Goal: Find specific page/section: Find specific page/section

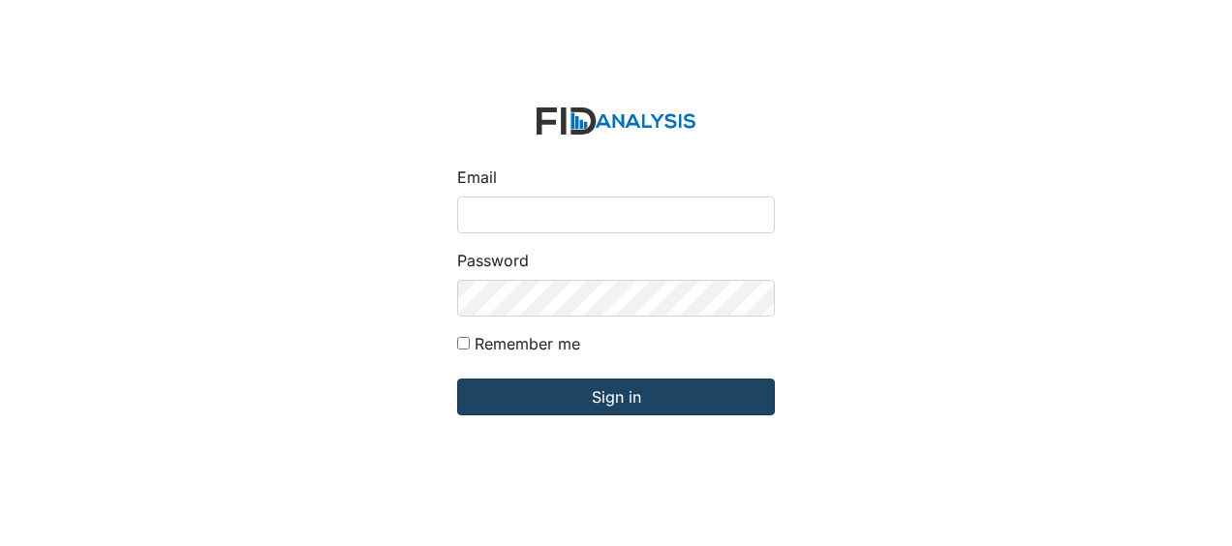
type input "Jbryant@lifeincorporated.com"
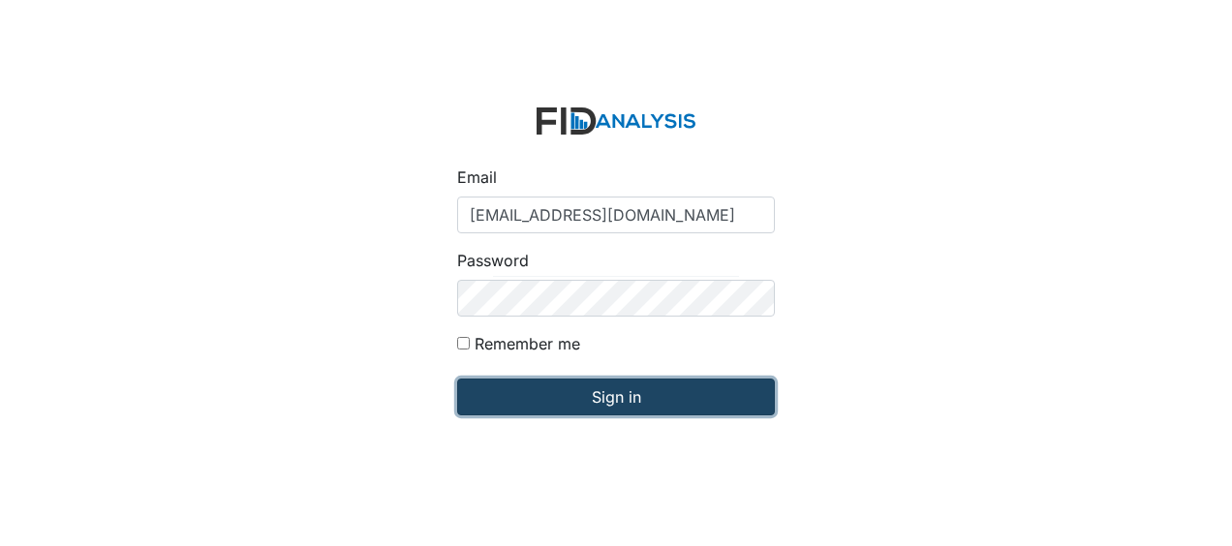
click at [532, 407] on input "Sign in" at bounding box center [616, 397] width 318 height 37
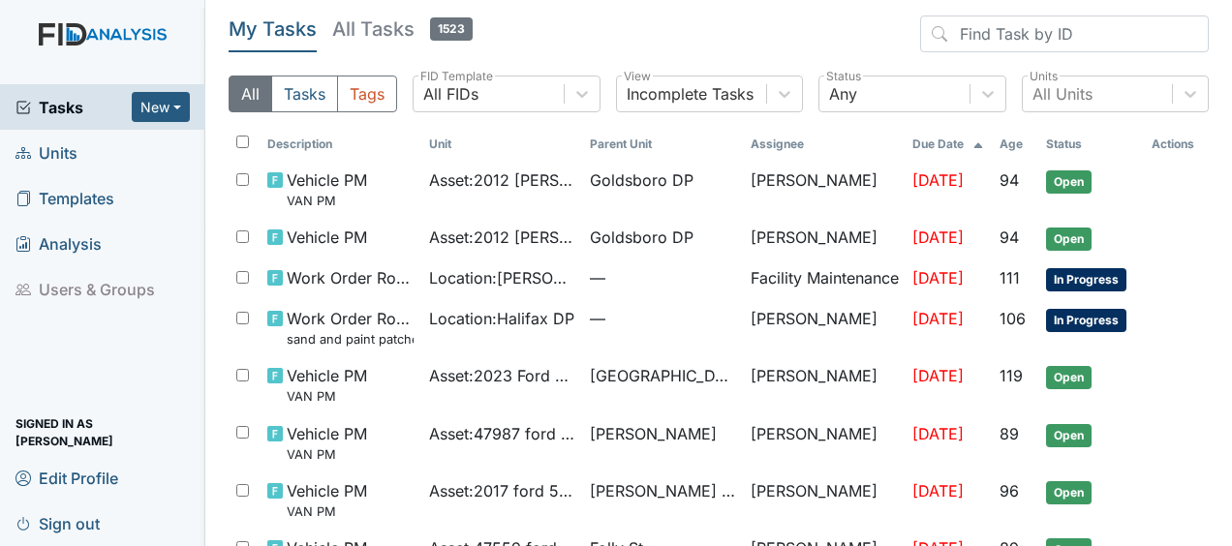
click at [62, 153] on span "Units" at bounding box center [46, 153] width 62 height 30
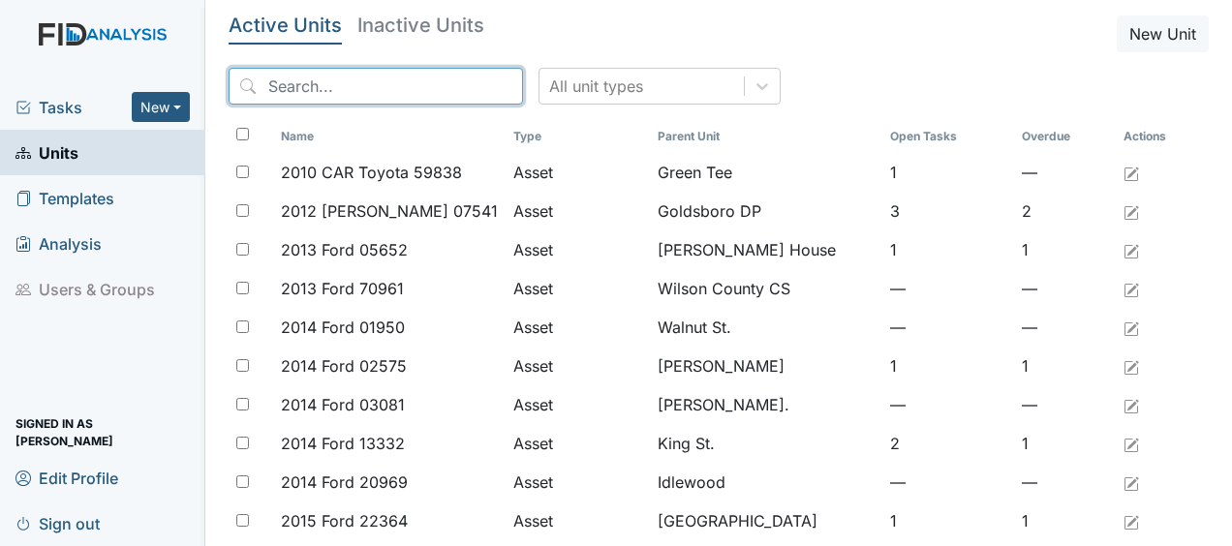
click at [283, 88] on input "search" at bounding box center [376, 86] width 294 height 37
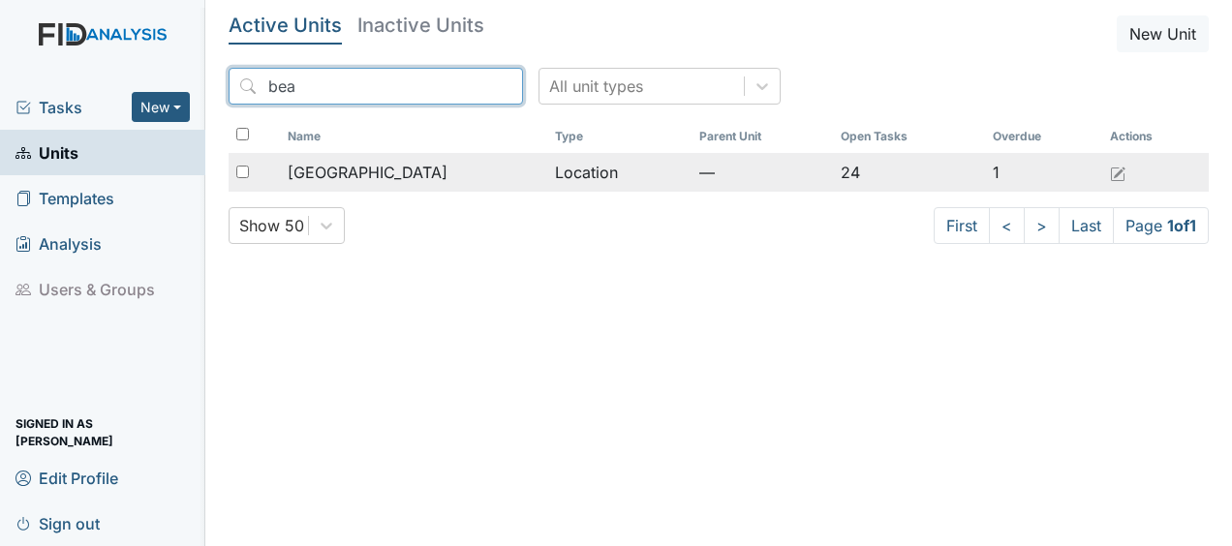
type input "bea"
click at [371, 172] on span "[GEOGRAPHIC_DATA]" at bounding box center [368, 172] width 160 height 23
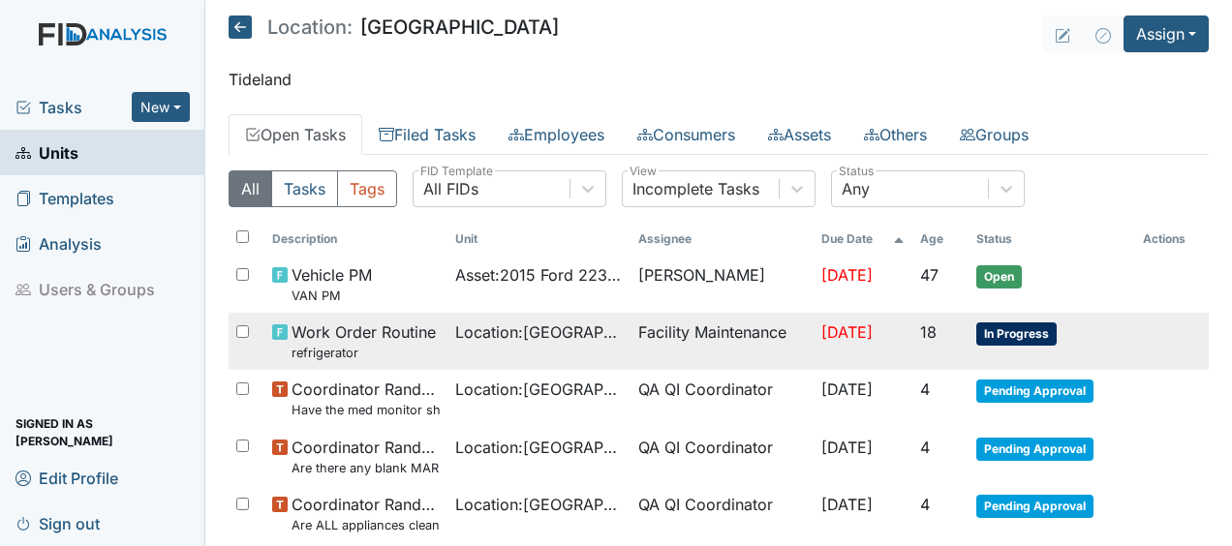
click at [694, 331] on td "Facility Maintenance" at bounding box center [722, 341] width 183 height 57
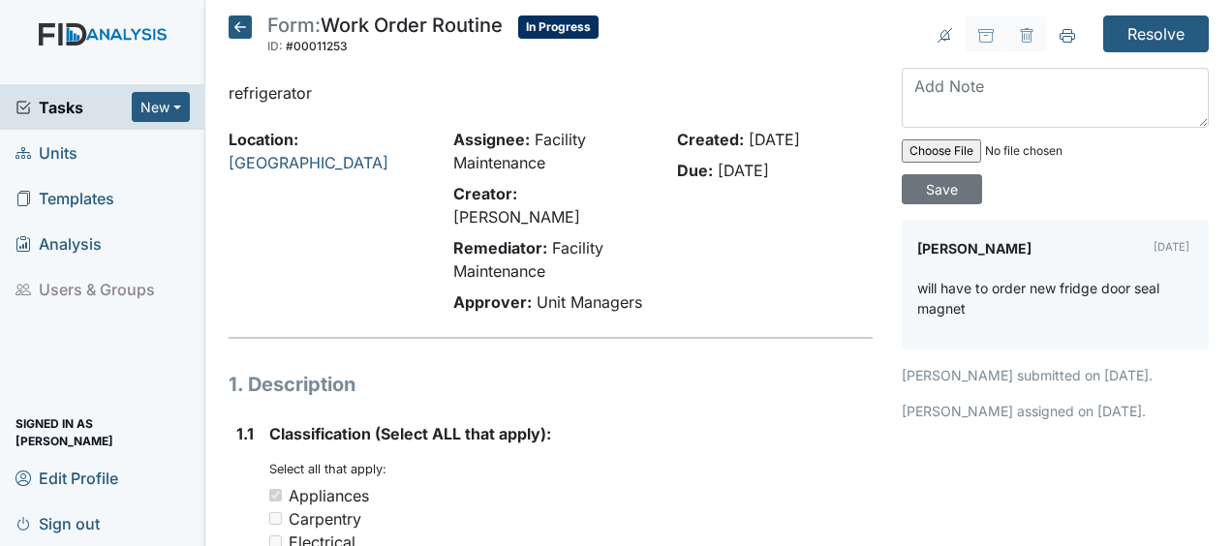
click at [234, 18] on icon at bounding box center [240, 26] width 23 height 23
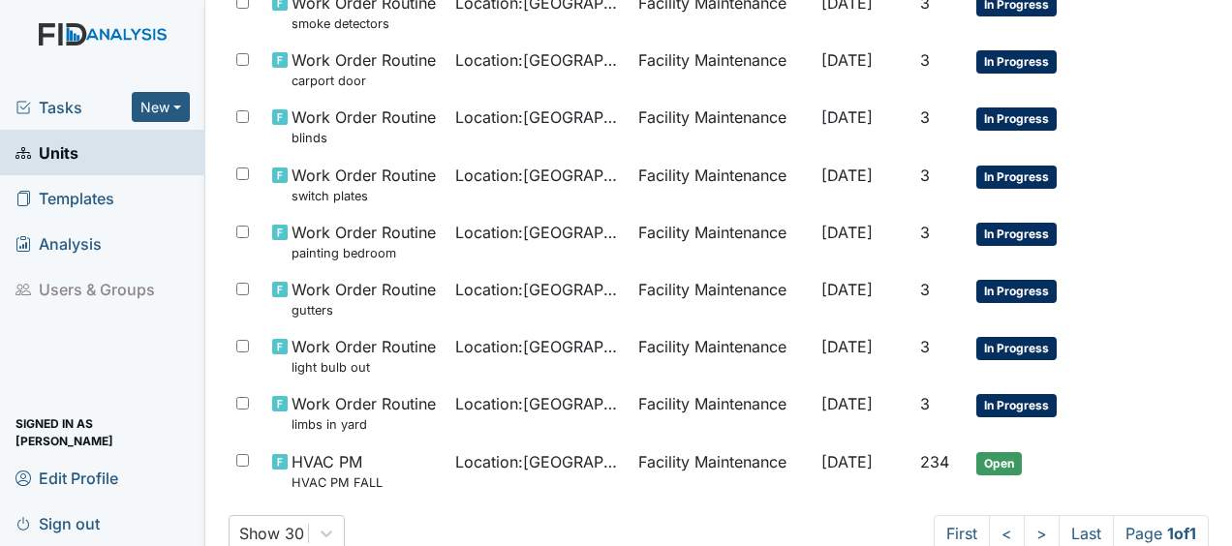
scroll to position [1240, 0]
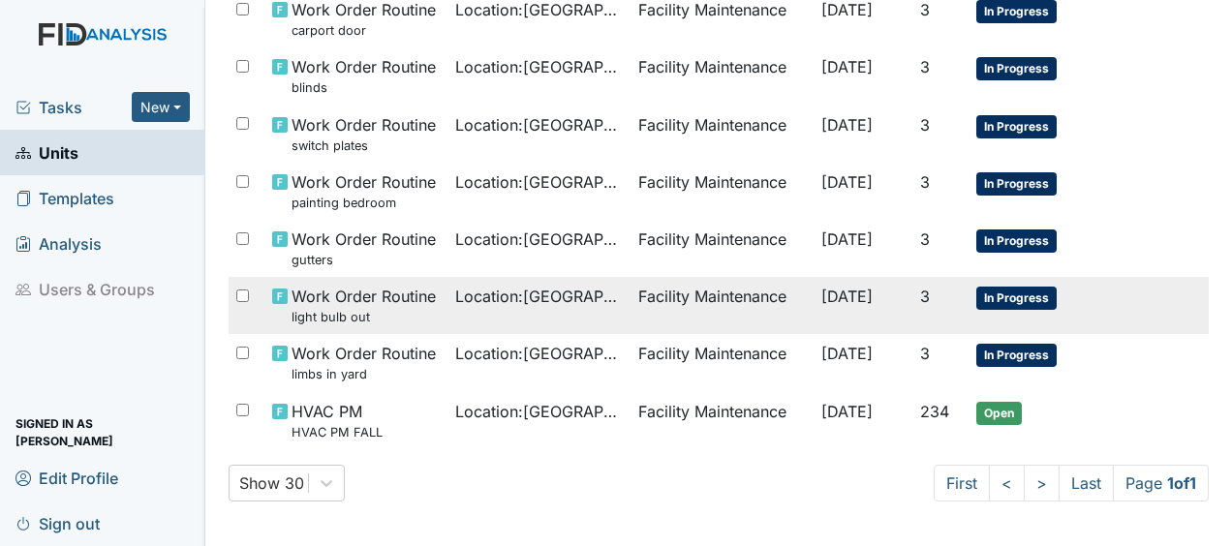
click at [513, 300] on span "Location : Beaufort Heights" at bounding box center [539, 296] width 168 height 23
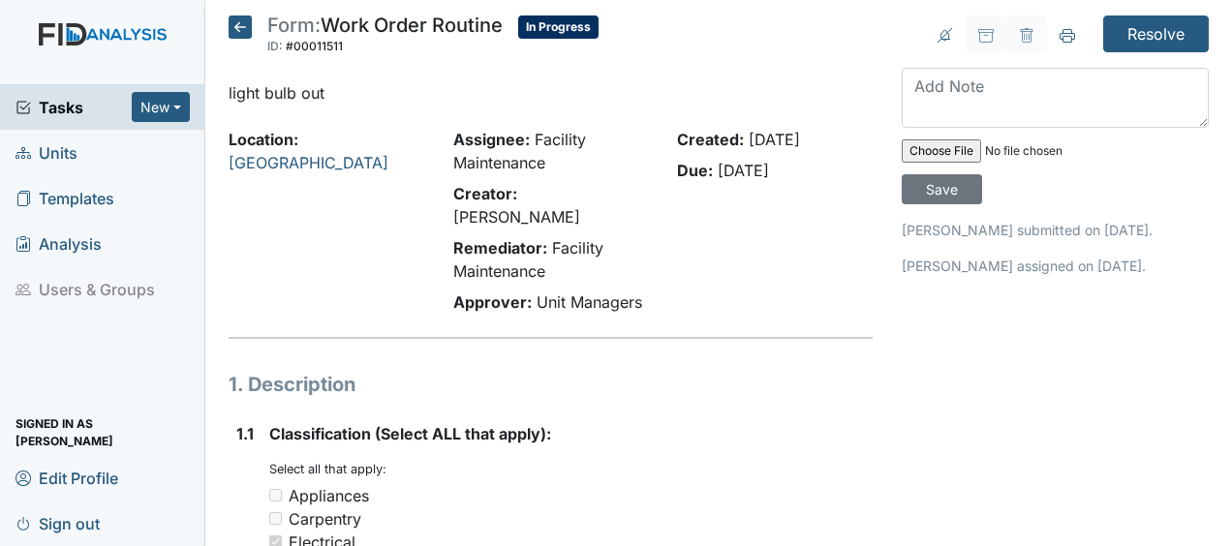
click at [237, 29] on icon at bounding box center [240, 26] width 23 height 23
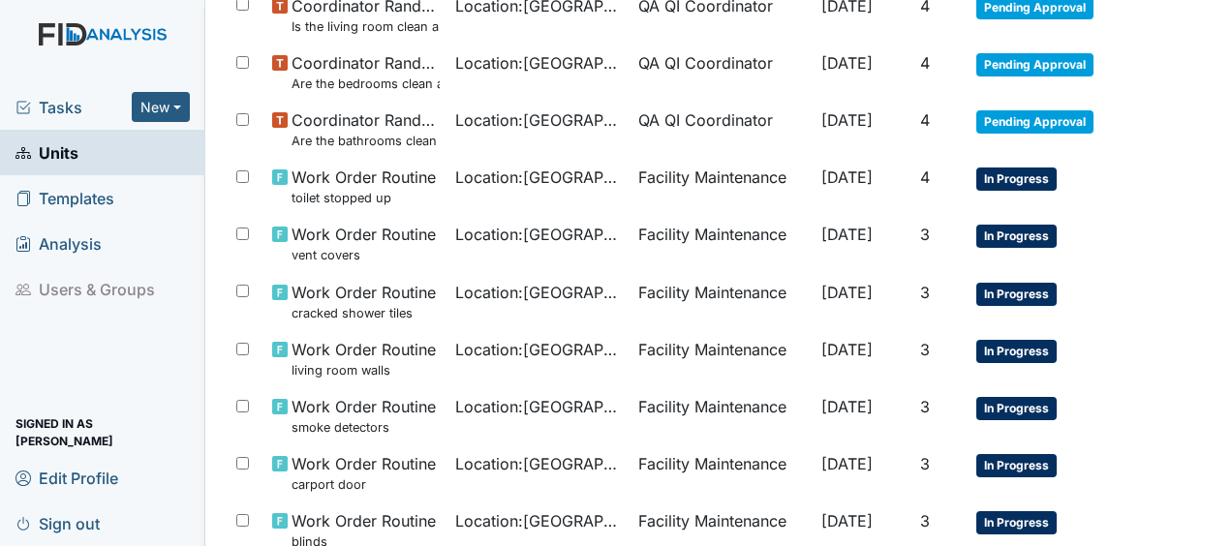
scroll to position [769, 0]
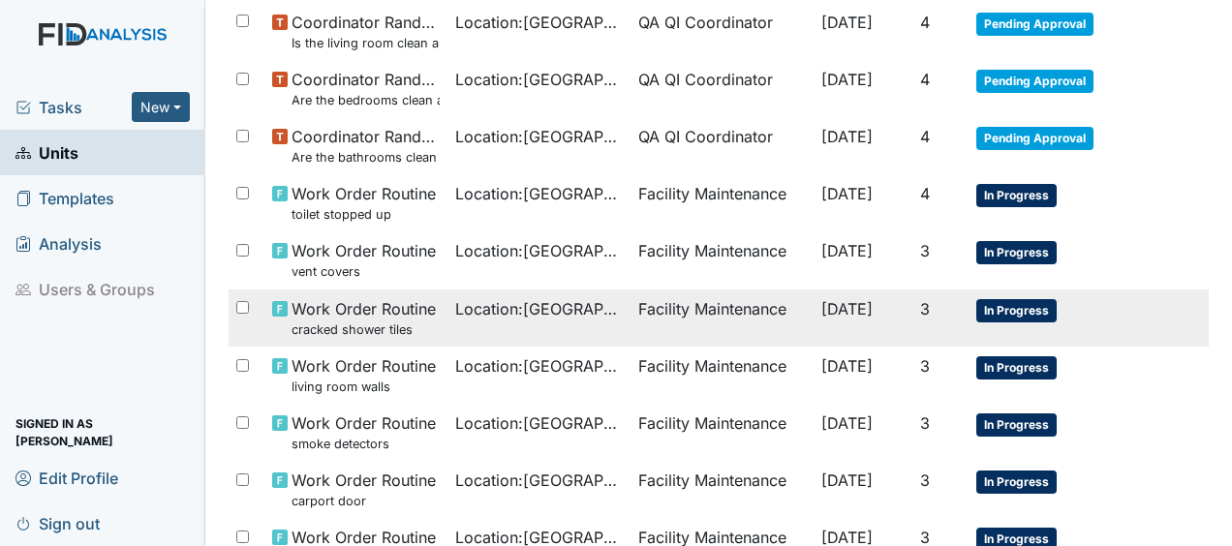
click at [387, 308] on span "Work Order Routine cracked shower tiles" at bounding box center [364, 318] width 144 height 42
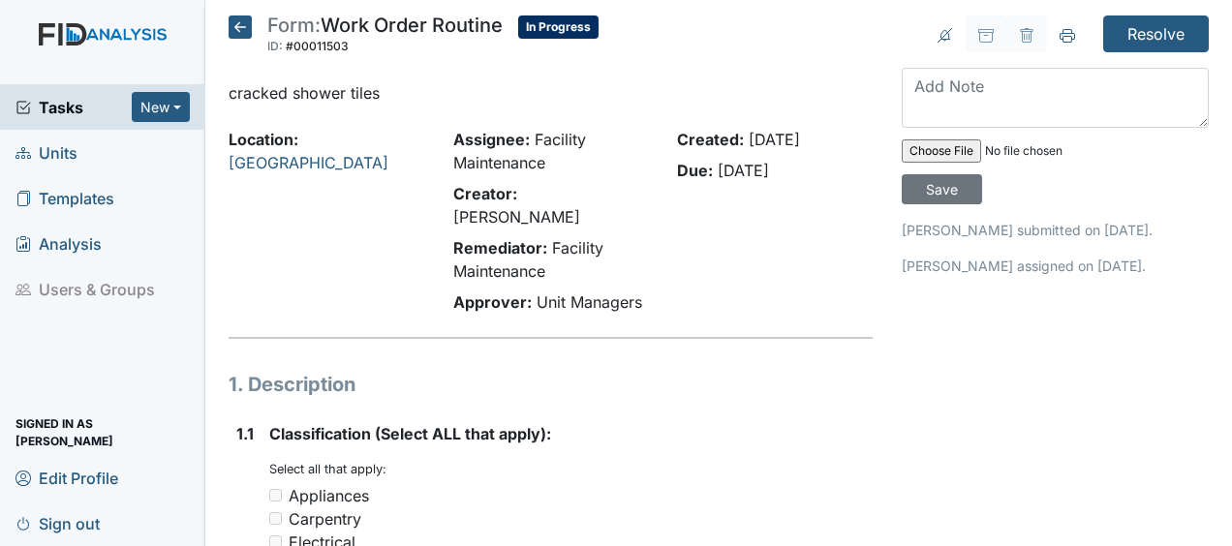
click at [240, 31] on icon at bounding box center [240, 26] width 23 height 23
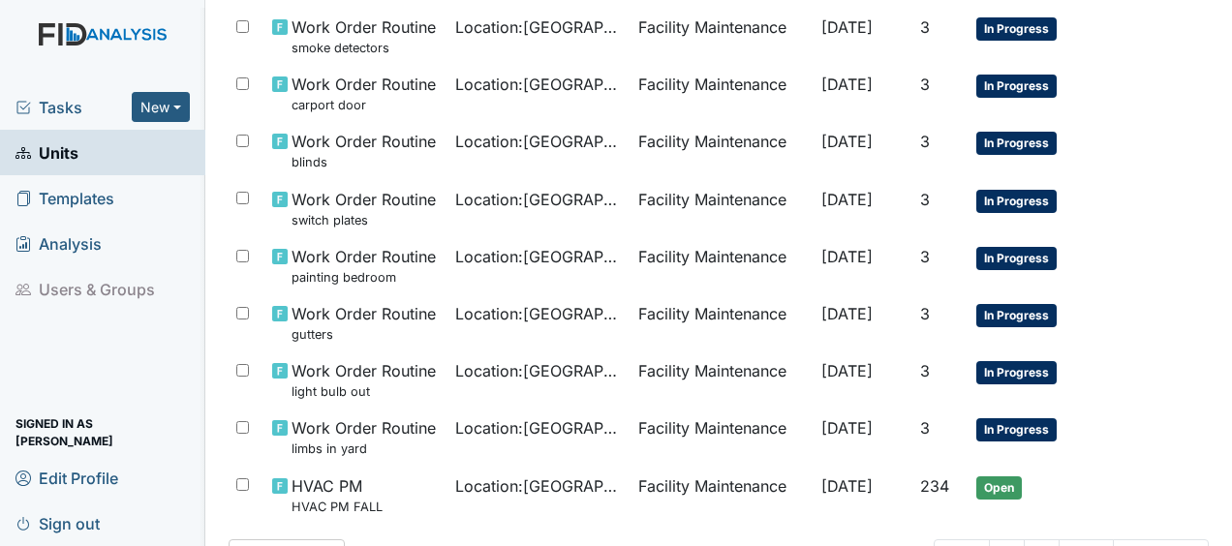
scroll to position [1166, 0]
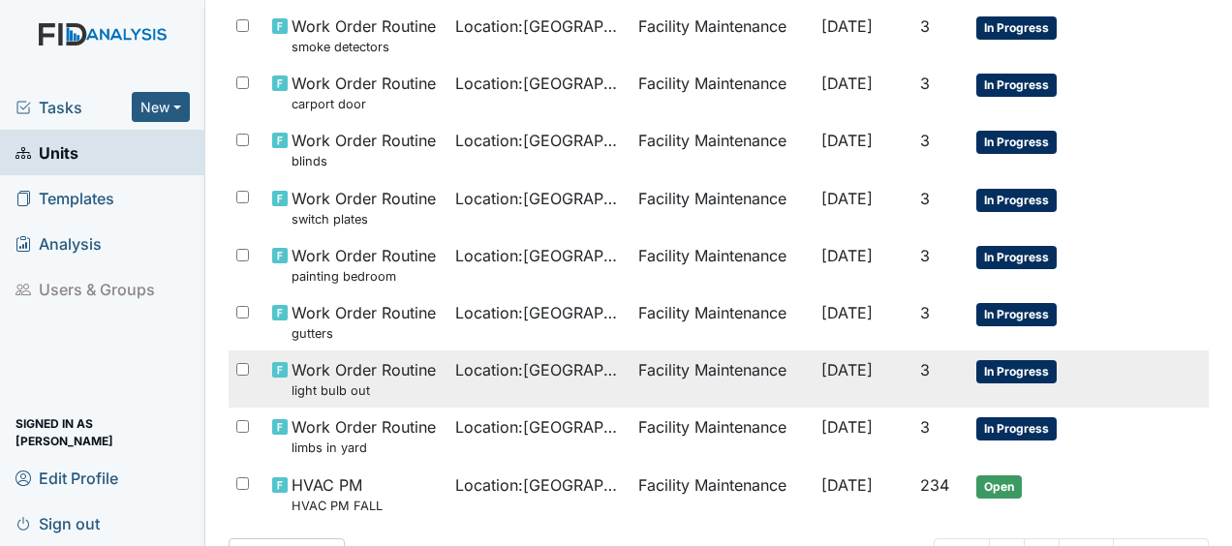
click at [377, 379] on span "Work Order Routine light bulb out" at bounding box center [364, 379] width 144 height 42
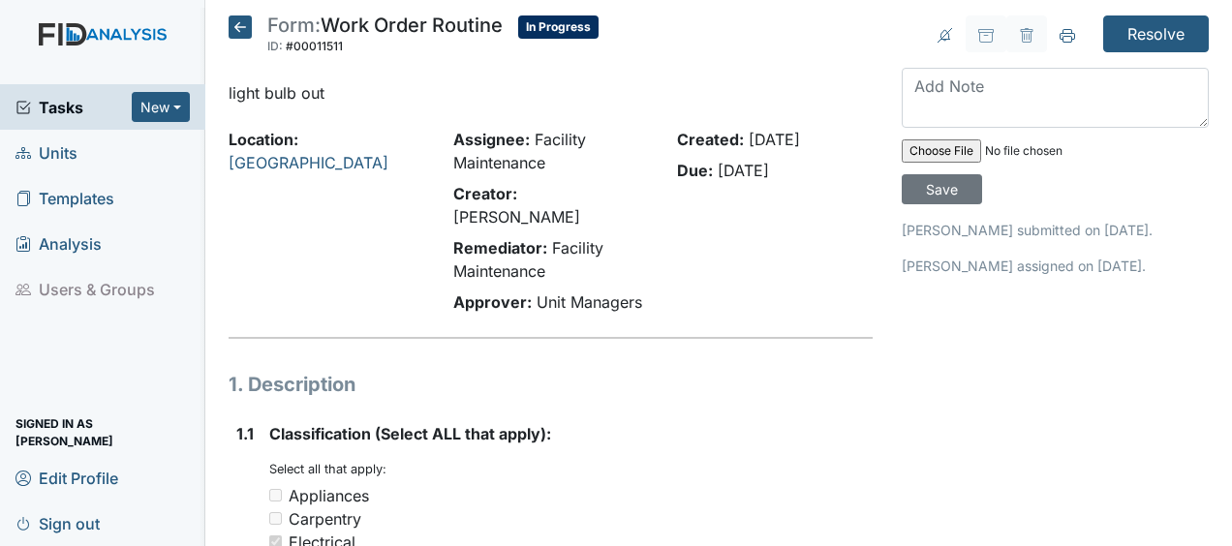
click at [245, 29] on icon at bounding box center [240, 26] width 23 height 23
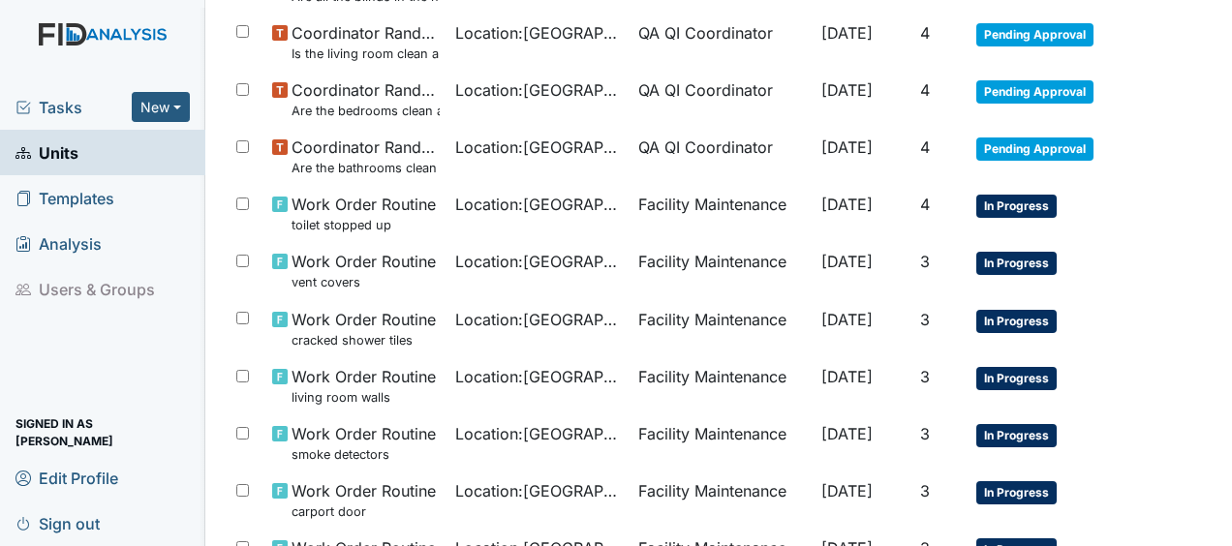
scroll to position [759, 0]
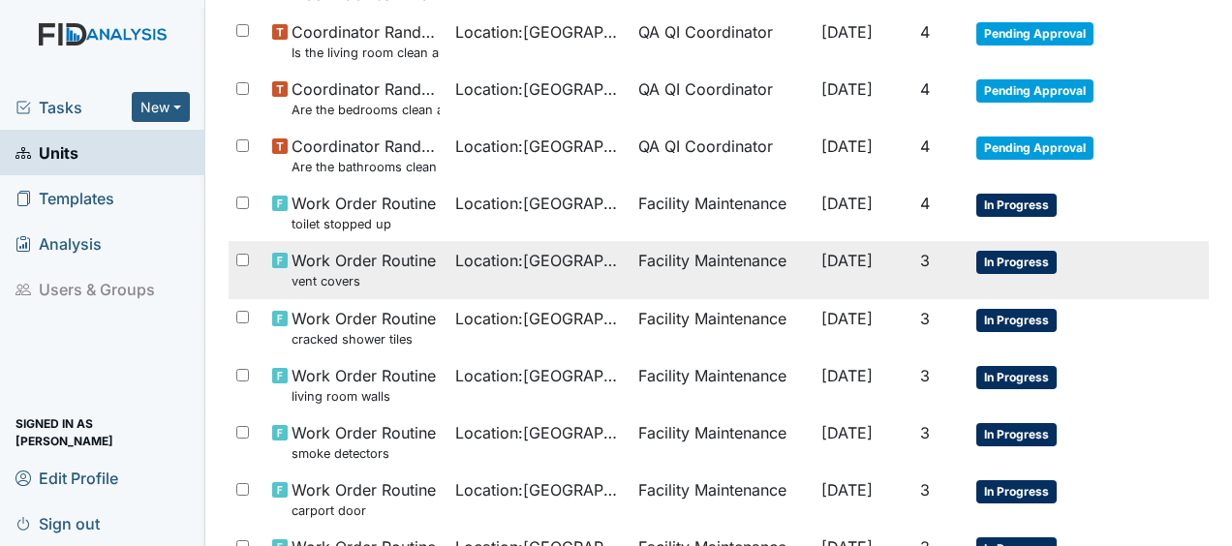
click at [394, 263] on span "Work Order Routine vent covers" at bounding box center [364, 270] width 144 height 42
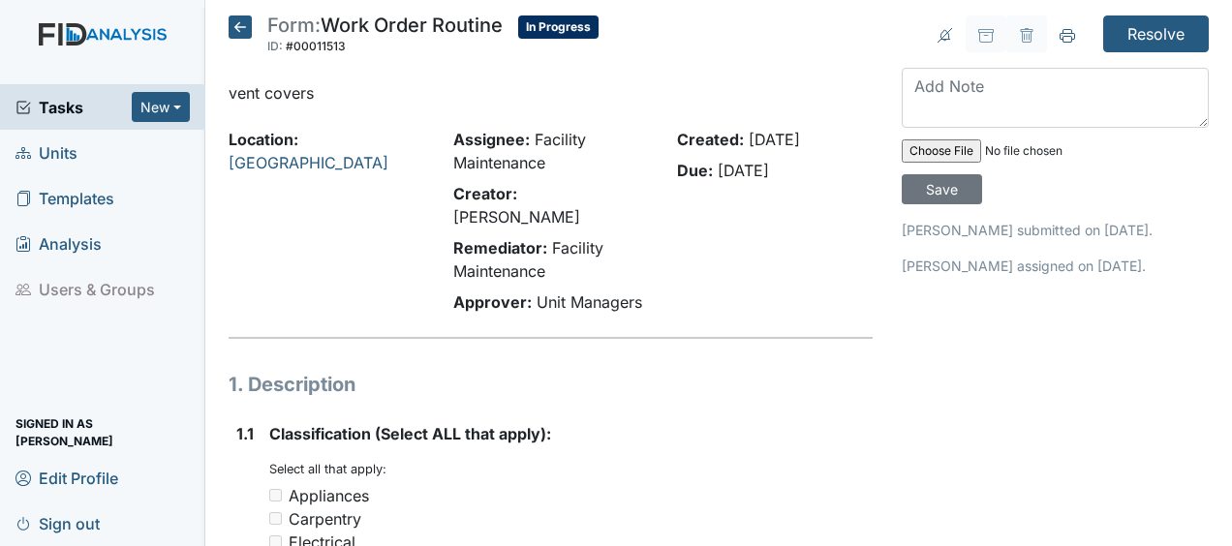
drag, startPoint x: 238, startPoint y: 28, endPoint x: 577, endPoint y: 83, distance: 343.5
click at [577, 83] on p "vent covers" at bounding box center [551, 92] width 644 height 23
click at [239, 29] on icon at bounding box center [240, 26] width 23 height 23
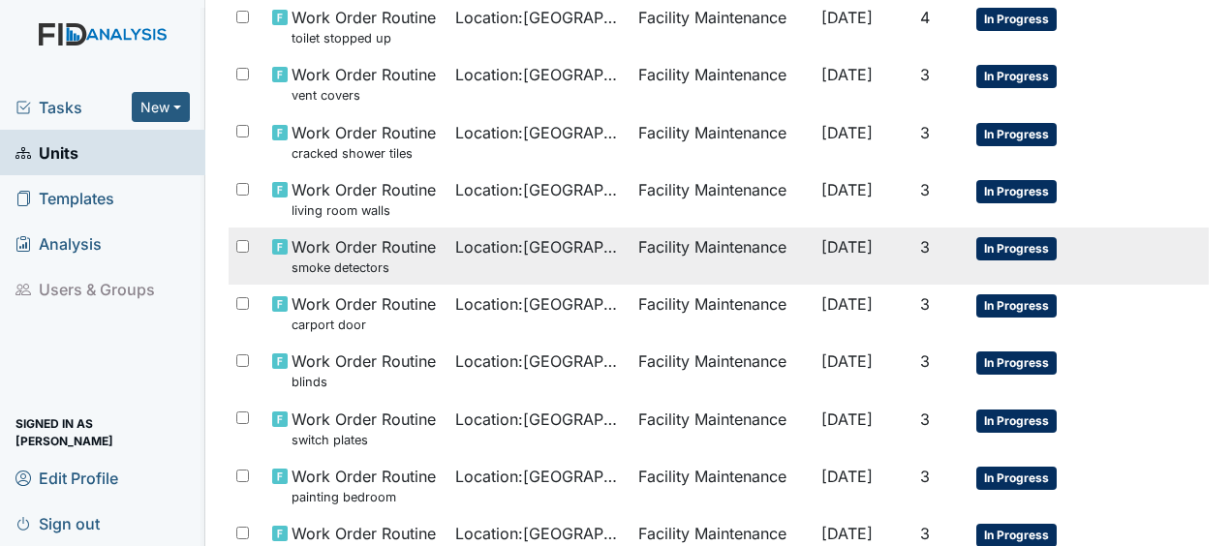
scroll to position [957, 0]
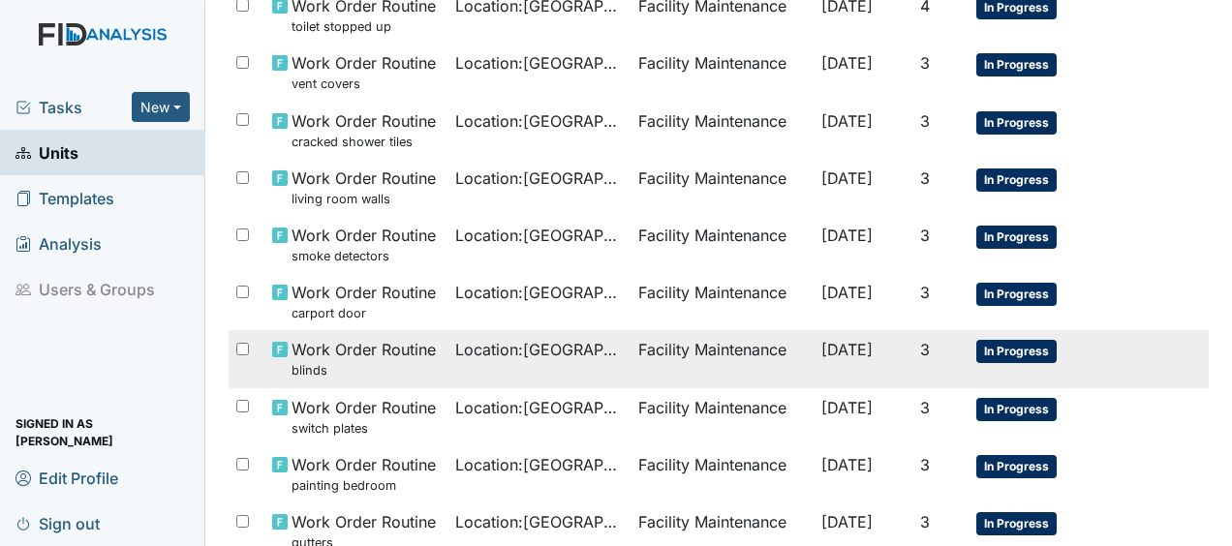
click at [372, 353] on span "Work Order Routine blinds" at bounding box center [364, 359] width 144 height 42
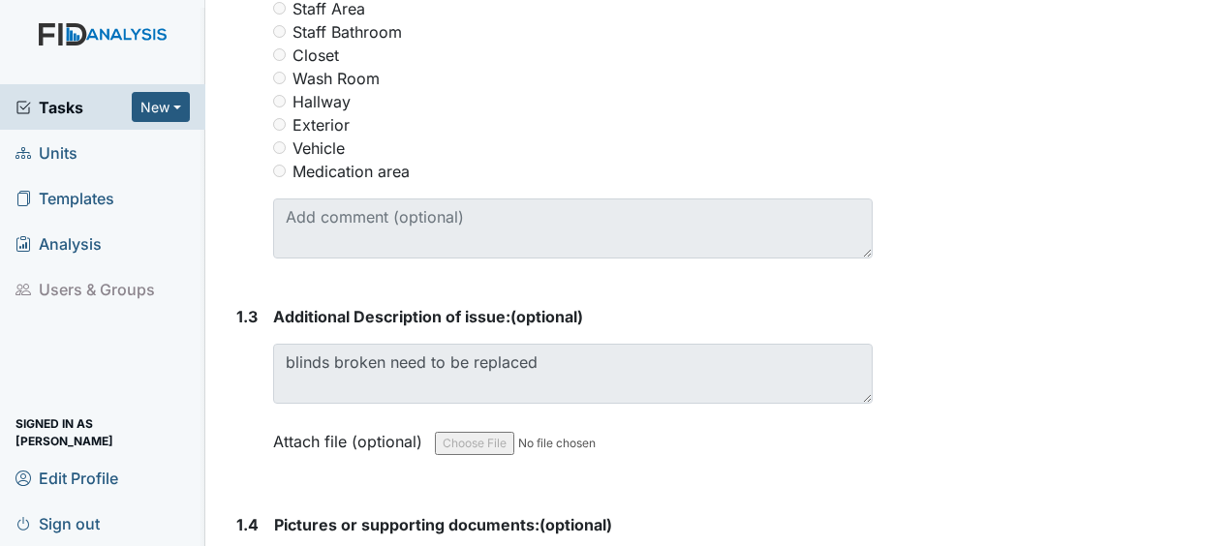
scroll to position [1114, 0]
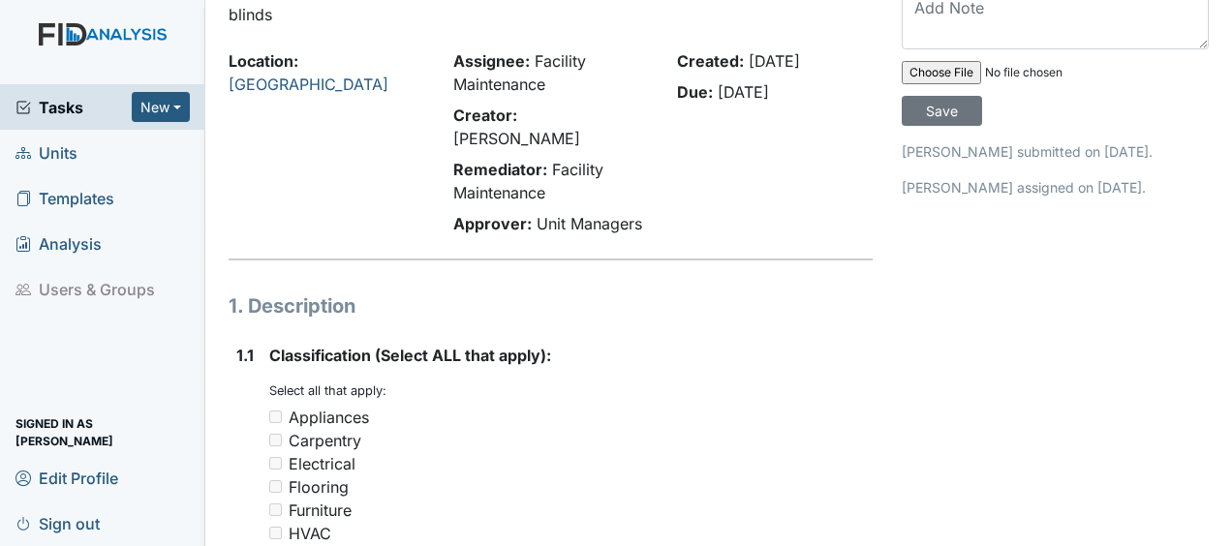
scroll to position [0, 0]
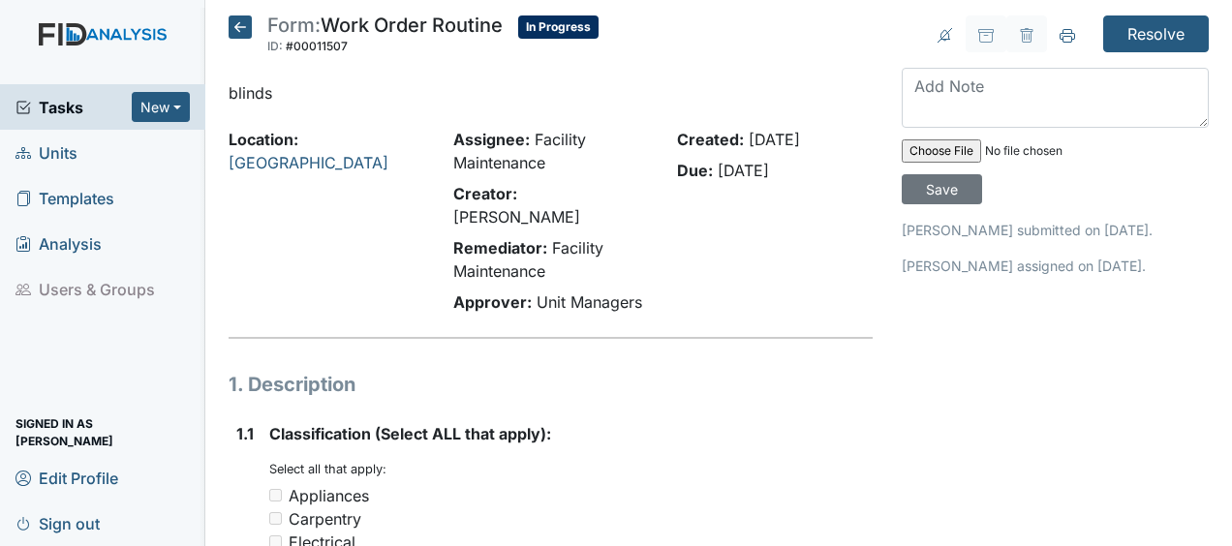
click at [241, 23] on icon at bounding box center [240, 26] width 23 height 23
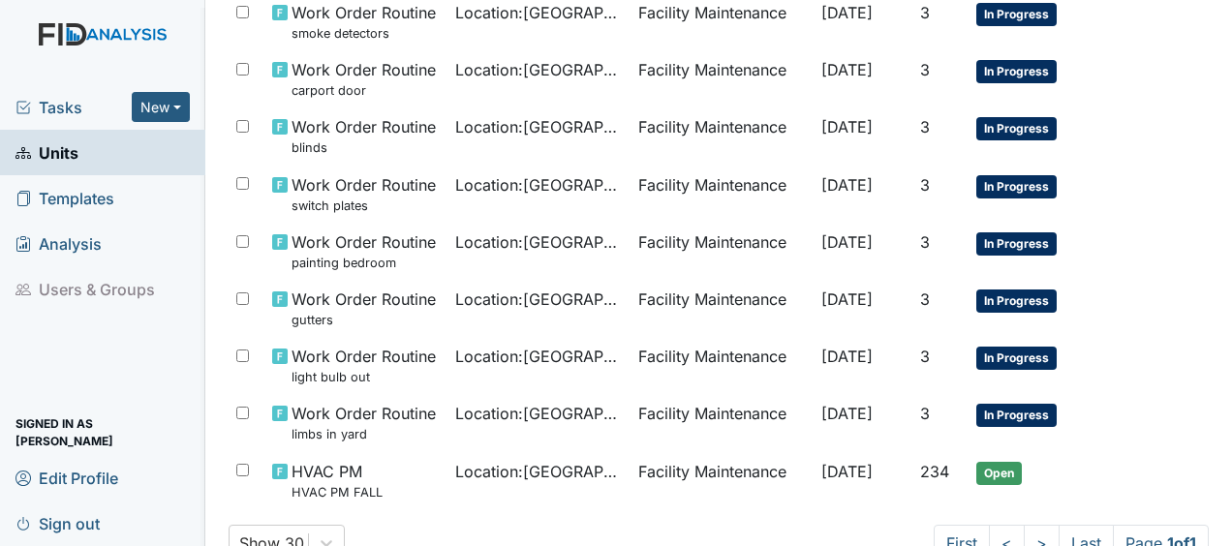
scroll to position [1240, 0]
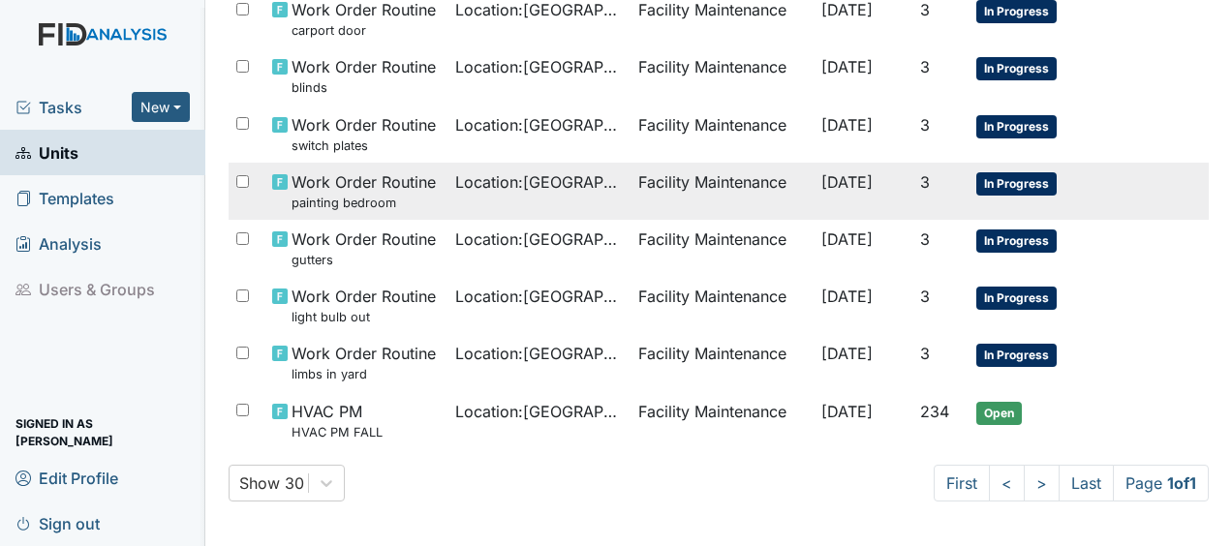
click at [535, 179] on span "Location : [GEOGRAPHIC_DATA]" at bounding box center [539, 181] width 168 height 23
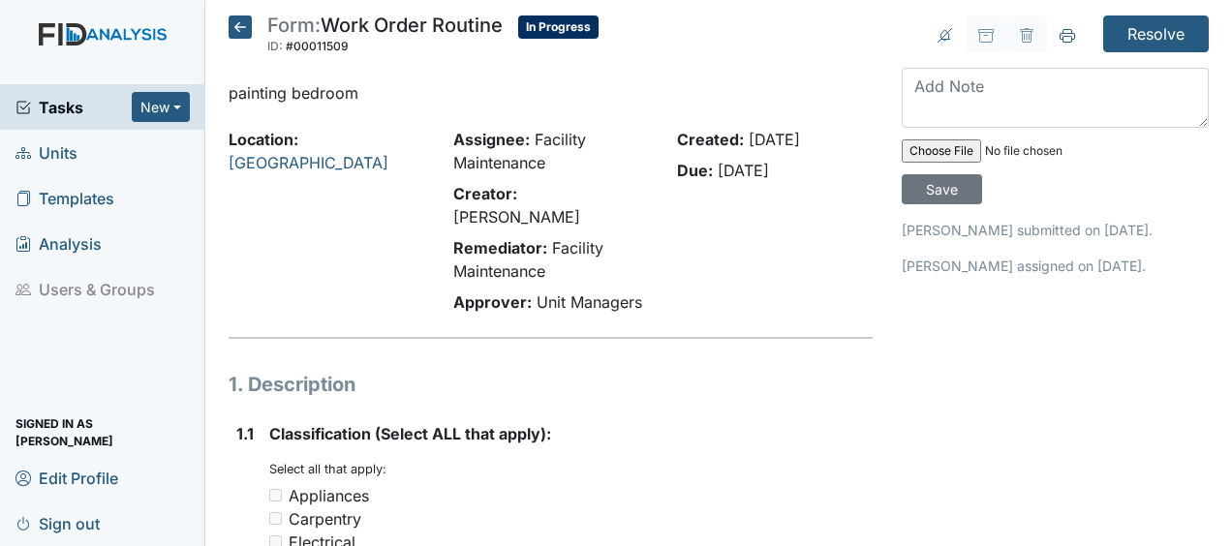
click at [240, 23] on icon at bounding box center [240, 26] width 23 height 23
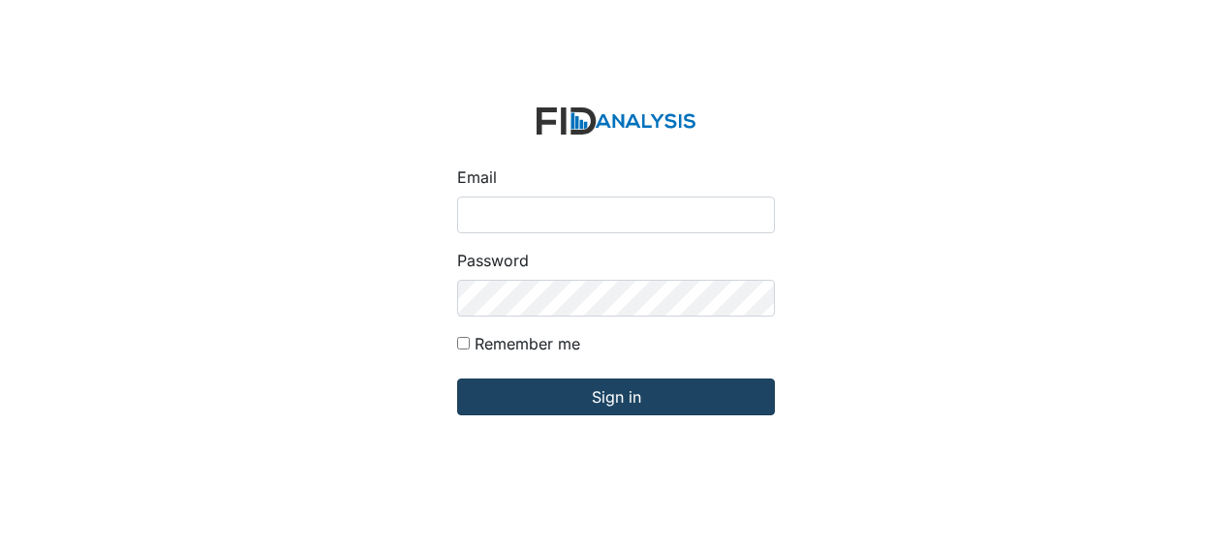
type input "[EMAIL_ADDRESS][DOMAIN_NAME]"
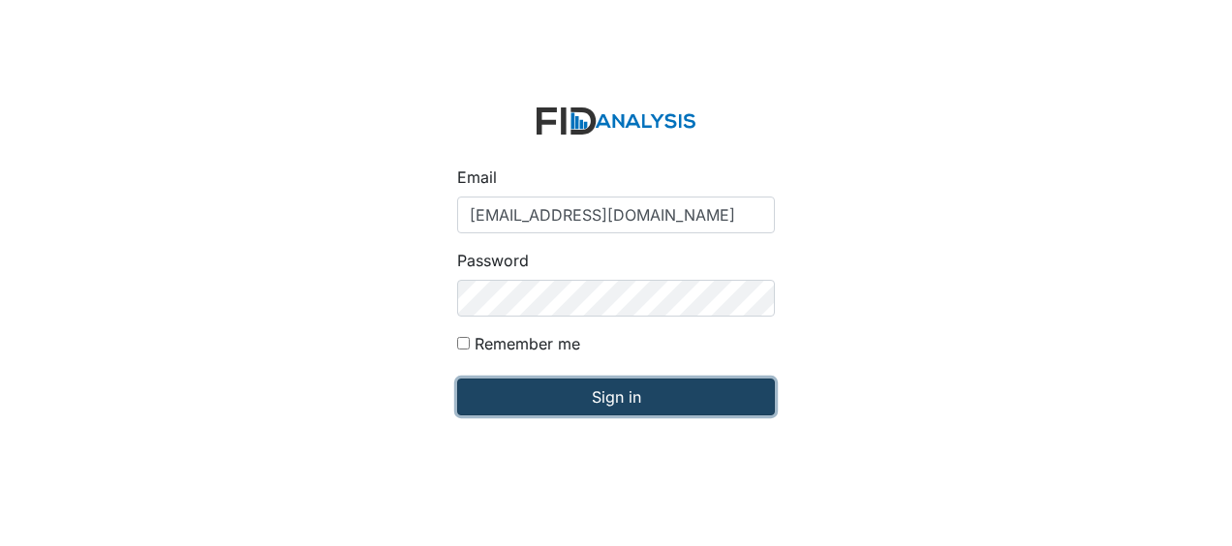
click at [533, 405] on input "Sign in" at bounding box center [616, 397] width 318 height 37
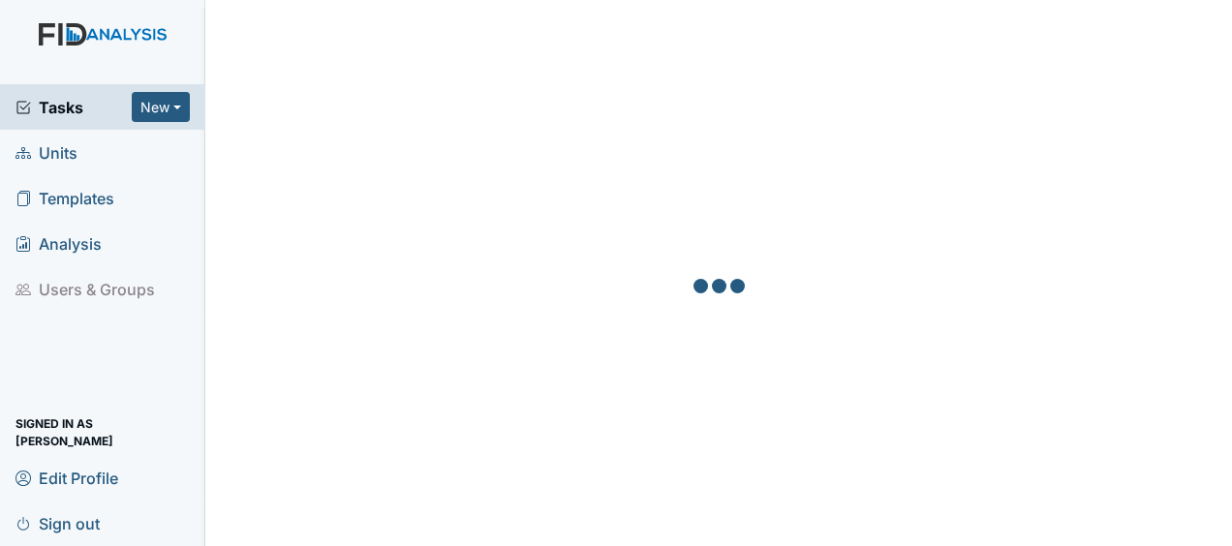
click at [69, 156] on span "Units" at bounding box center [46, 153] width 62 height 30
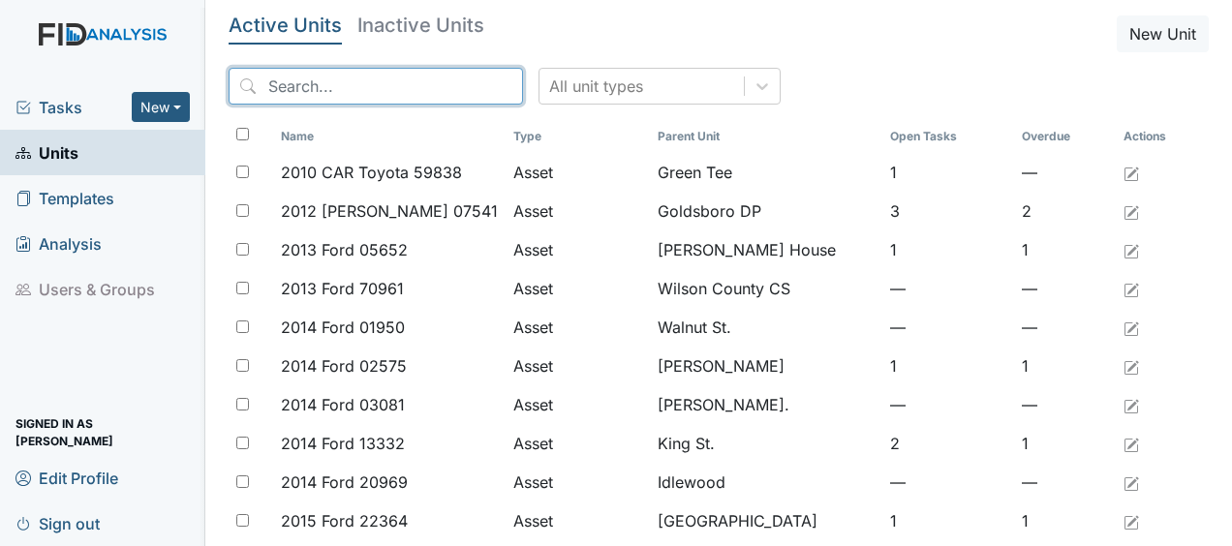
click at [344, 93] on input "search" at bounding box center [376, 86] width 294 height 37
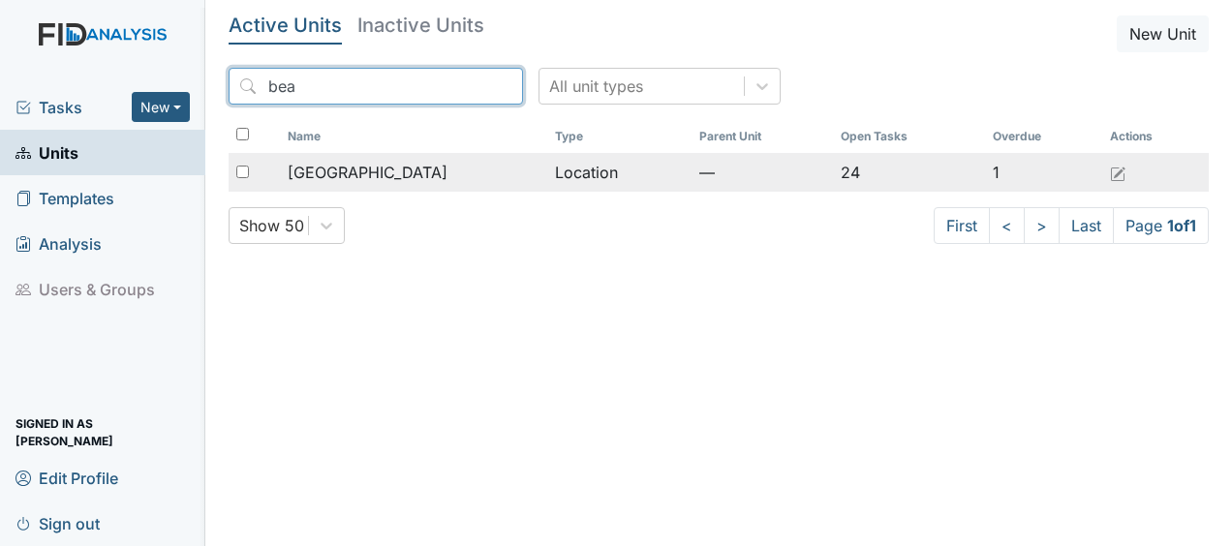
type input "bea"
click at [367, 177] on span "[GEOGRAPHIC_DATA]" at bounding box center [368, 172] width 160 height 23
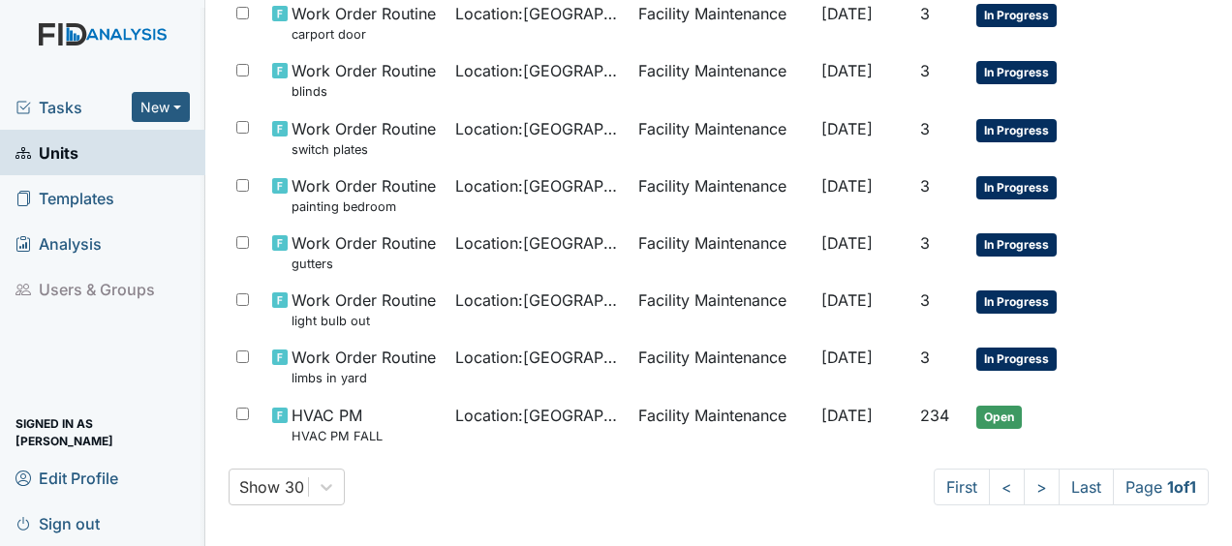
scroll to position [1240, 0]
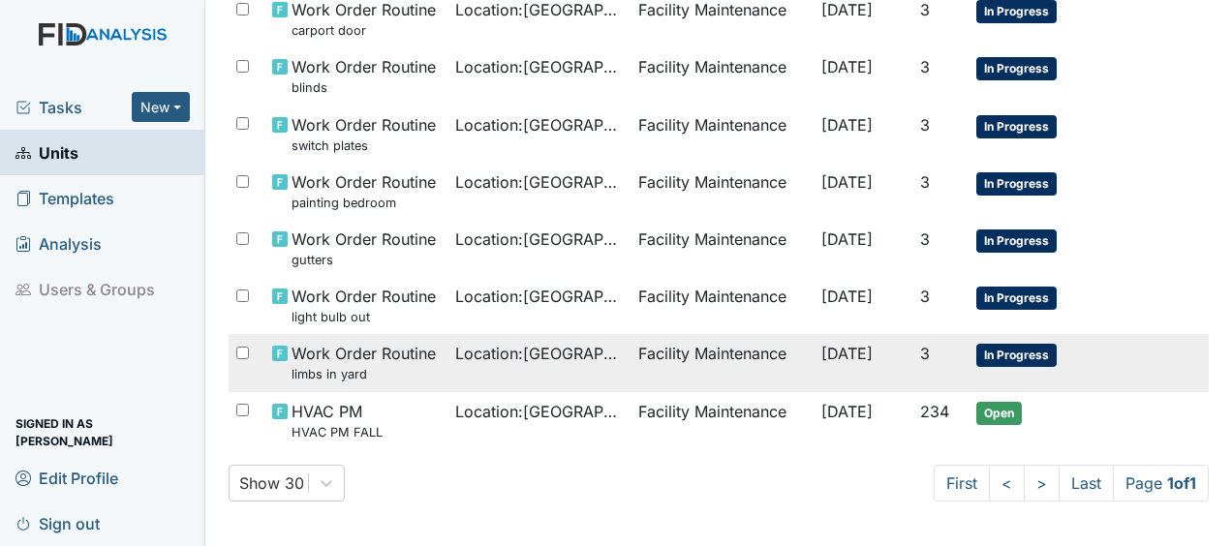
click at [597, 370] on td "Location : Beaufort Heights" at bounding box center [539, 362] width 183 height 57
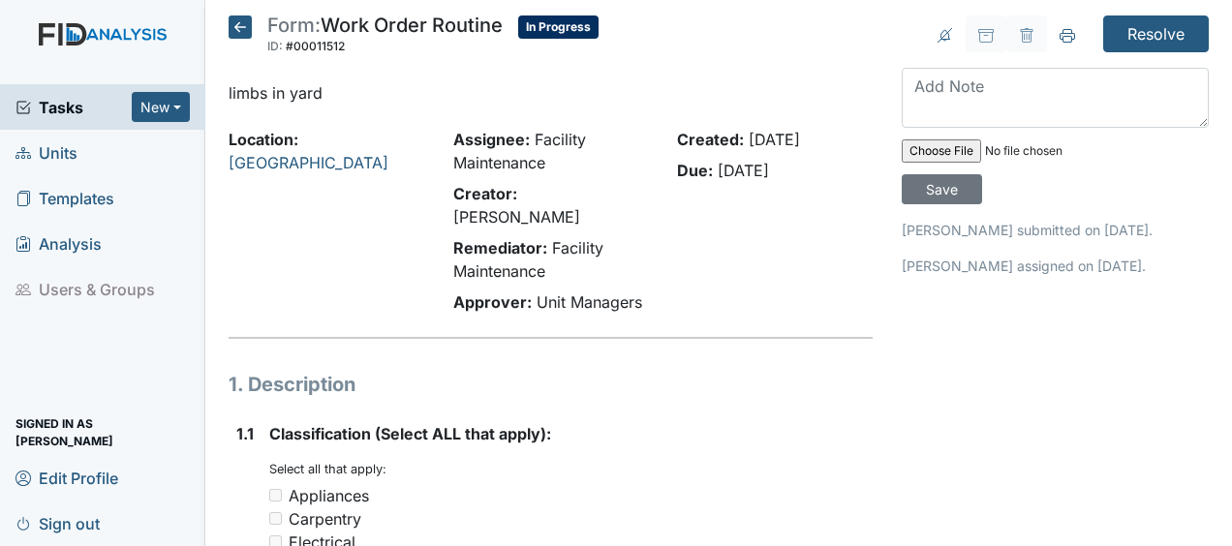
click at [599, 370] on h1 "1. Description" at bounding box center [551, 384] width 644 height 29
click at [243, 23] on icon at bounding box center [240, 26] width 23 height 23
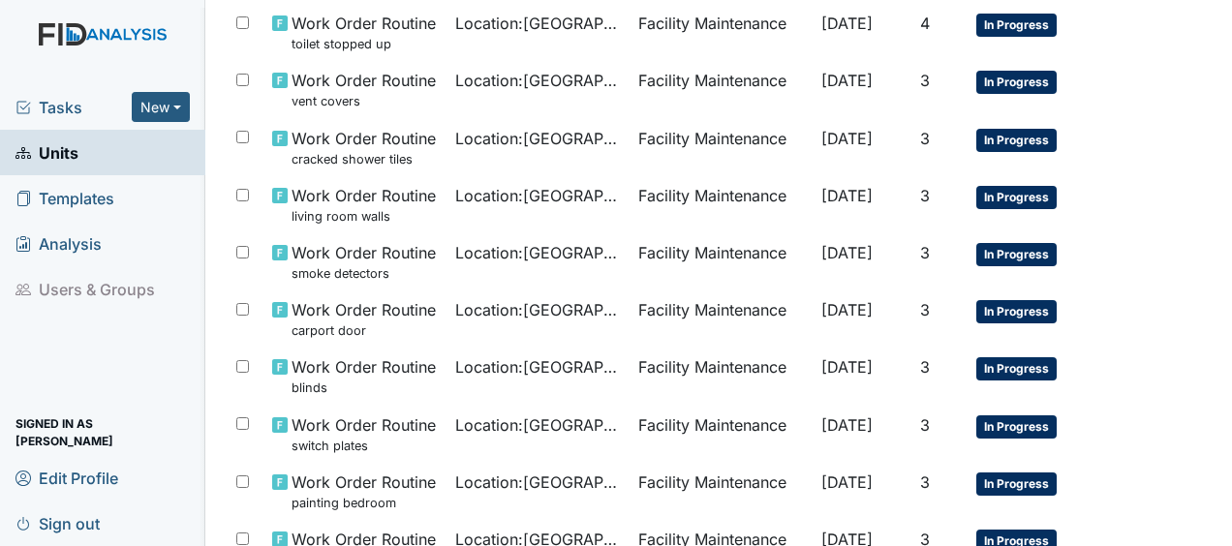
scroll to position [941, 0]
